Goal: Transaction & Acquisition: Purchase product/service

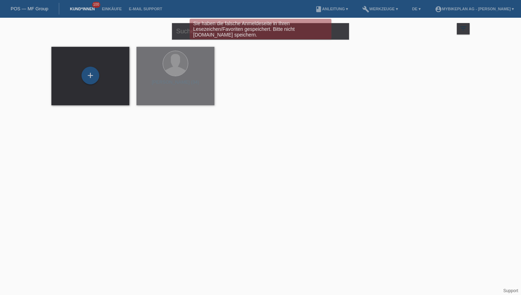
click at [179, 35] on div "Sie haben die falsche Anmeldeseite in Ihren Lesezeichen/Favoriten gespeichert. …" at bounding box center [260, 30] width 312 height 22
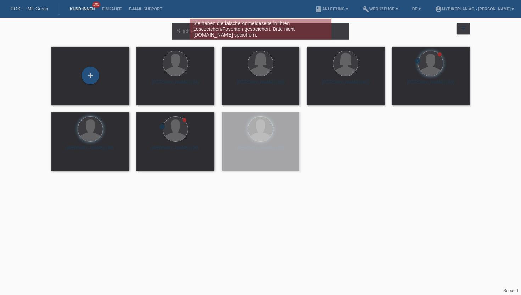
click at [182, 33] on div "Sie haben die falsche Anmeldeseite in Ihren Lesezeichen/Favoriten gespeichert. …" at bounding box center [260, 30] width 312 height 22
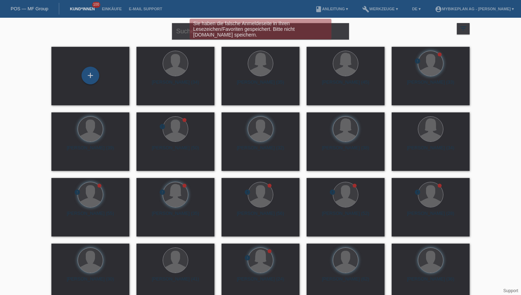
click at [182, 33] on div "Sie haben die falsche Anmeldeseite in Ihren Lesezeichen/Favoriten gespeichert. …" at bounding box center [260, 30] width 312 height 22
click at [149, 31] on div "Sie haben die falsche Anmeldeseite in Ihren Lesezeichen/Favoriten gespeichert. …" at bounding box center [260, 30] width 312 height 22
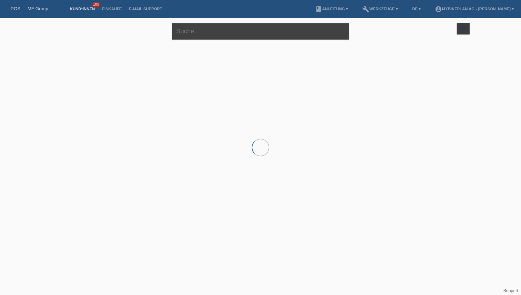
click at [194, 32] on input "text" at bounding box center [260, 31] width 177 height 17
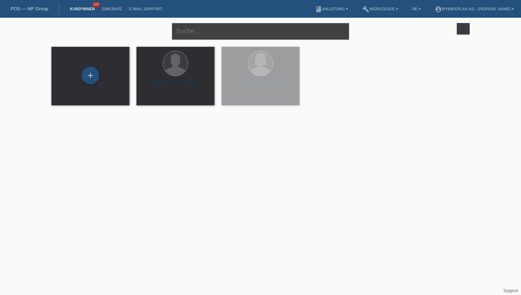
paste input "Jean Zoa"
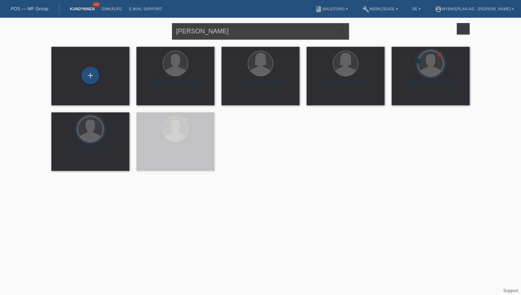
type input "Jean Zoa"
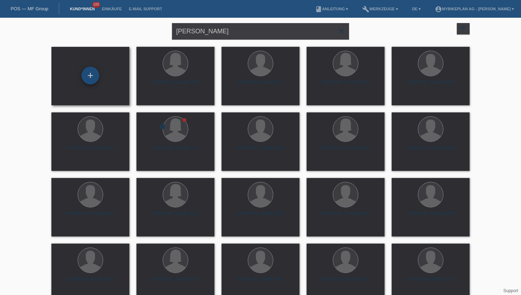
click at [90, 74] on div "+" at bounding box center [90, 76] width 18 height 18
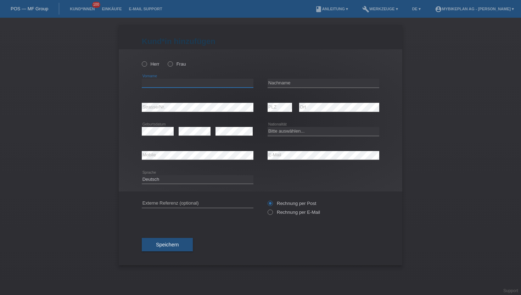
click at [161, 86] on input "text" at bounding box center [198, 83] width 112 height 9
paste input "Jean Zoa"
click at [157, 83] on input "Jean Zoa" at bounding box center [198, 83] width 112 height 9
click at [157, 83] on input "[PERSON_NAME]" at bounding box center [198, 83] width 112 height 9
type input "Jean"
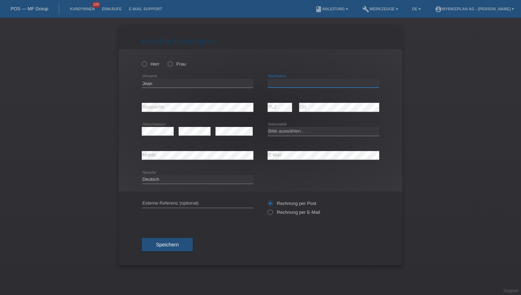
click at [278, 83] on input "text" at bounding box center [323, 83] width 112 height 9
paste input "Zoa"
type input "Zoa"
click at [141, 60] on icon at bounding box center [141, 60] width 0 height 0
click at [144, 65] on input "Herr" at bounding box center [144, 63] width 5 height 5
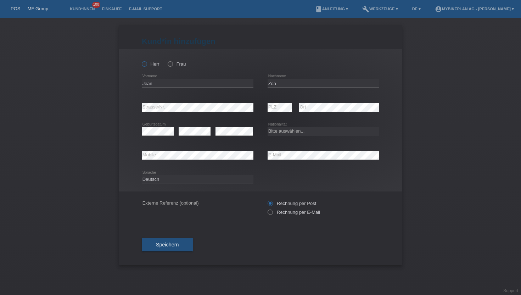
radio input "true"
click at [266, 208] on icon at bounding box center [266, 208] width 0 height 0
click at [271, 213] on input "Rechnung per E-Mail" at bounding box center [269, 213] width 5 height 9
radio input "true"
click at [290, 131] on select "Bitte auswählen... Schweiz Deutschland Liechtenstein Österreich ------------ Af…" at bounding box center [323, 131] width 112 height 8
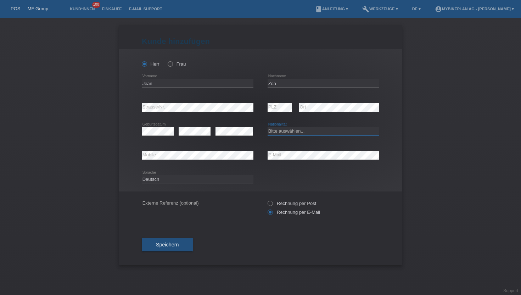
select select "FR"
click at [267, 127] on select "Bitte auswählen... Schweiz Deutschland Liechtenstein Österreich ------------ Af…" at bounding box center [323, 131] width 112 height 8
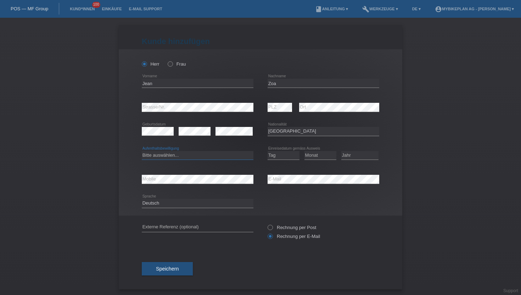
click at [169, 156] on select "Bitte auswählen... C B B - Flüchtlingsstatus Andere" at bounding box center [198, 155] width 112 height 8
select select "B"
click at [142, 151] on select "Bitte auswählen... C B B - Flüchtlingsstatus Andere" at bounding box center [198, 155] width 112 height 8
click at [274, 155] on select "Tag 01 02 03 04 05 06 07 08 09 10 11" at bounding box center [283, 155] width 32 height 8
select select "31"
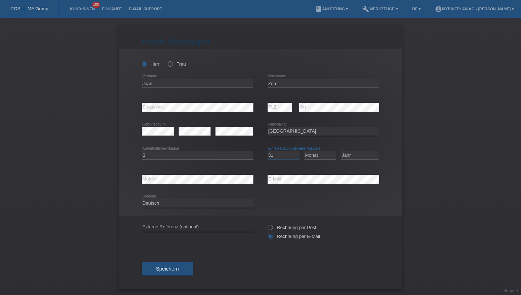
click at [267, 151] on select "Tag 01 02 03 04 05 06 07 08 09 10 11" at bounding box center [283, 155] width 32 height 8
click at [315, 153] on select "Monat 01 02 03 04 05 06 07 08 09 10 11" at bounding box center [320, 155] width 32 height 8
select select "07"
click at [304, 151] on select "Monat 01 02 03 04 05 06 07 08 09 10 11" at bounding box center [320, 155] width 32 height 8
click at [351, 158] on select "Jahr 2025 2024 2023 2022 2021 2020 2019 2018 2017 2016 2015 2014 2013 2012 2011…" at bounding box center [359, 155] width 37 height 8
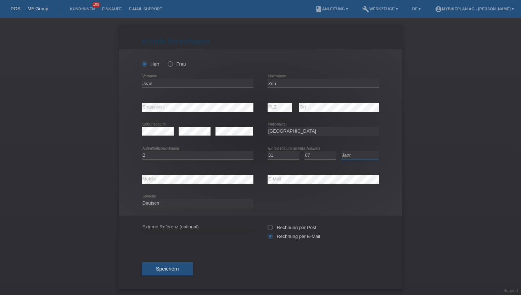
select select "2024"
click at [341, 151] on select "Jahr 2025 2024 2023 2022 2021 2020 2019 2018 2017 2016 2015 2014 2013 2012 2011…" at bounding box center [359, 155] width 37 height 8
click at [186, 201] on select "Deutsch Français Italiano English" at bounding box center [198, 203] width 112 height 8
select select "fr"
click at [142, 199] on select "Deutsch Français Italiano English" at bounding box center [198, 203] width 112 height 8
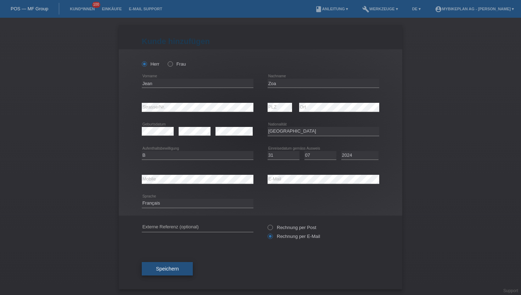
click at [149, 273] on button "Speichern" at bounding box center [167, 268] width 51 height 13
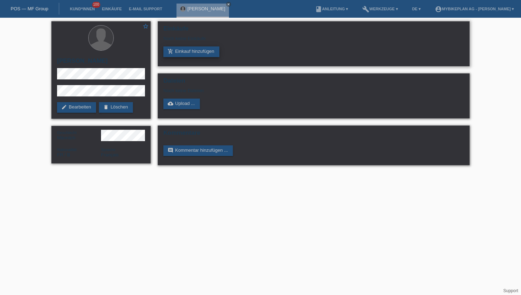
click at [193, 53] on link "add_shopping_cart Einkauf hinzufügen" at bounding box center [191, 51] width 56 height 11
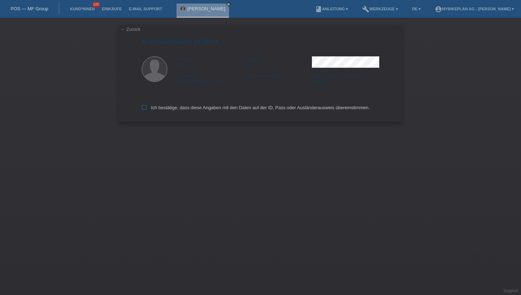
click at [146, 109] on label "Ich bestätige, dass diese Angaben mit den Daten auf der ID, Pass oder Ausländer…" at bounding box center [256, 107] width 228 height 5
click at [146, 109] on input "Ich bestätige, dass diese Angaben mit den Daten auf der ID, Pass oder Ausländer…" at bounding box center [144, 107] width 5 height 5
checkbox input "true"
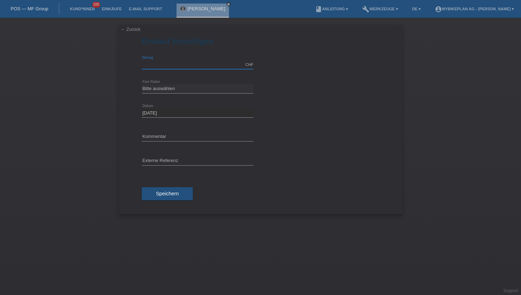
click at [152, 64] on input "text" at bounding box center [198, 64] width 112 height 9
type input "3299.00"
click at [156, 161] on input "text" at bounding box center [198, 161] width 112 height 9
paste input "42930187382"
type input "42930187382"
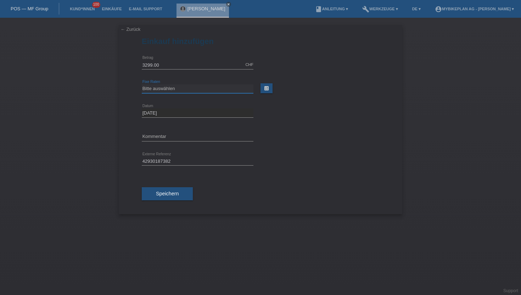
click at [165, 88] on select "Bitte auswählen 6 Raten 12 Raten 18 Raten 24 Raten 36 Raten 48 Raten" at bounding box center [198, 88] width 112 height 8
select select "487"
click at [142, 84] on select "Bitte auswählen 6 Raten 12 Raten 18 Raten 24 Raten 36 Raten 48 Raten" at bounding box center [198, 88] width 112 height 8
click at [156, 193] on span "Speichern" at bounding box center [167, 194] width 23 height 6
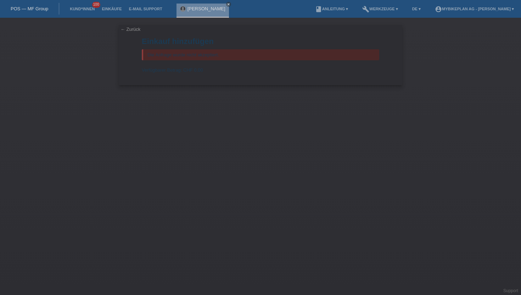
click at [189, 72] on span "CHF 0.00" at bounding box center [193, 69] width 20 height 5
